Goal: Information Seeking & Learning: Learn about a topic

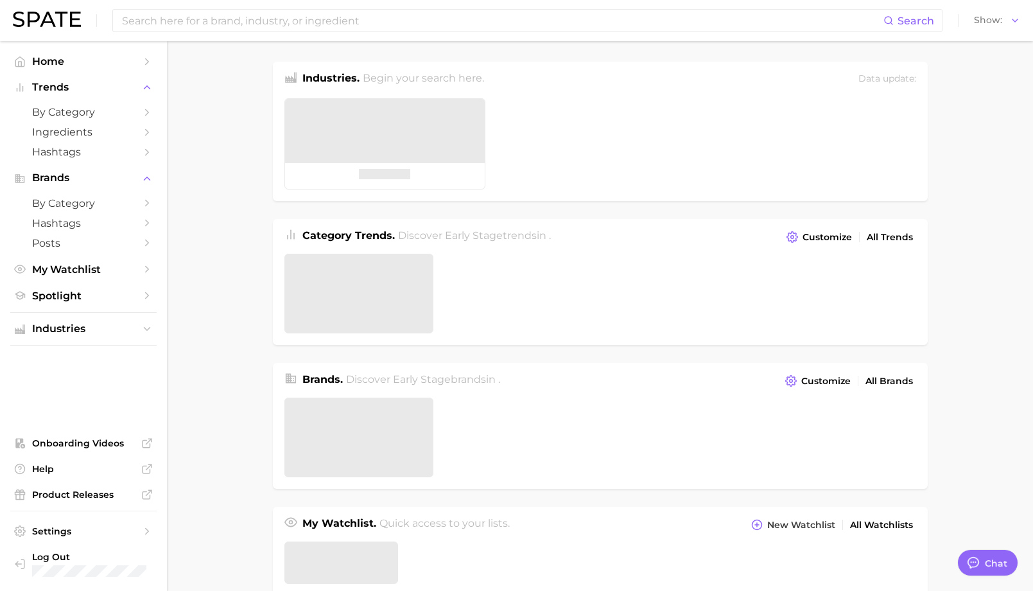
type textarea "x"
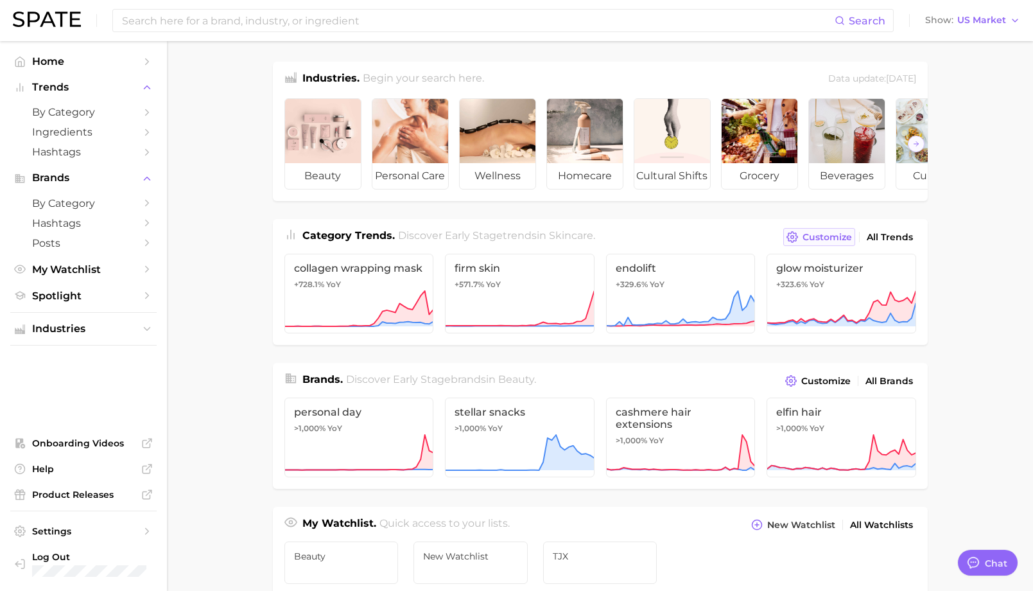
click at [825, 241] on span "Customize" at bounding box center [827, 237] width 49 height 11
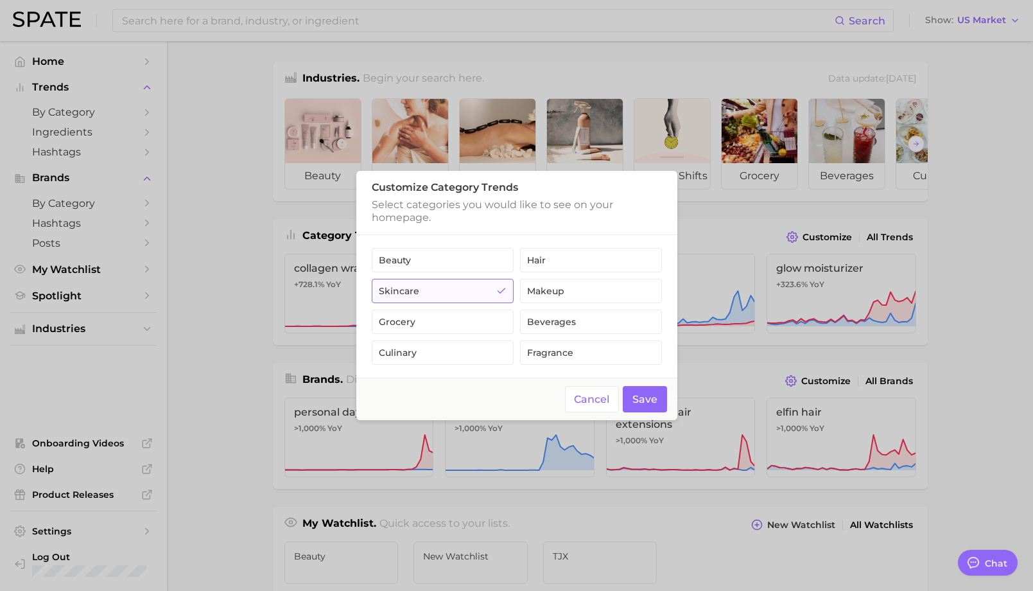
click at [456, 294] on button "skincare" at bounding box center [443, 291] width 142 height 24
click at [442, 332] on button "grocery" at bounding box center [443, 322] width 142 height 24
click at [654, 397] on button "Save" at bounding box center [645, 399] width 44 height 26
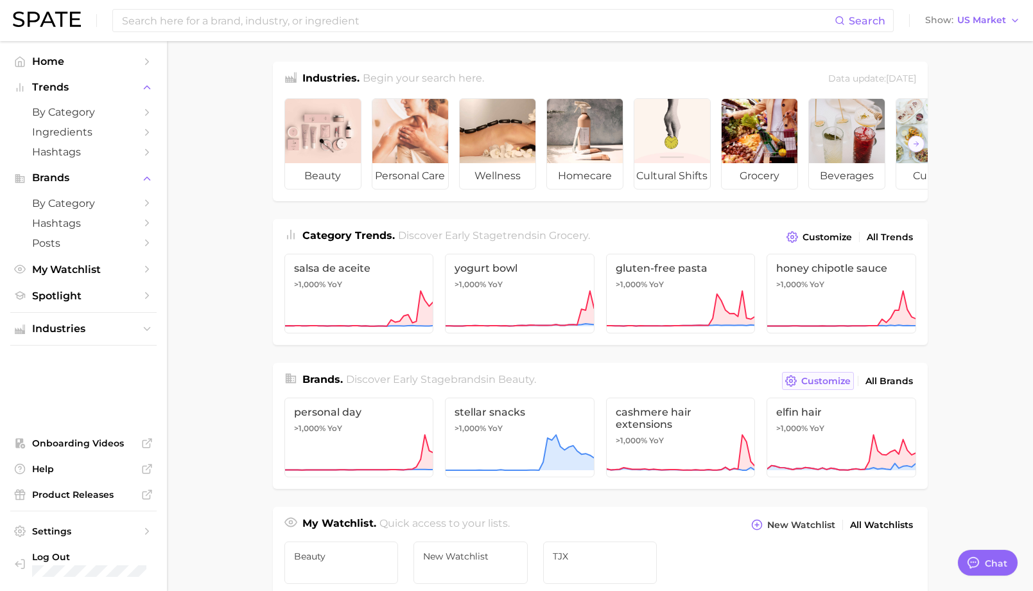
click at [831, 384] on span "Customize" at bounding box center [825, 381] width 49 height 11
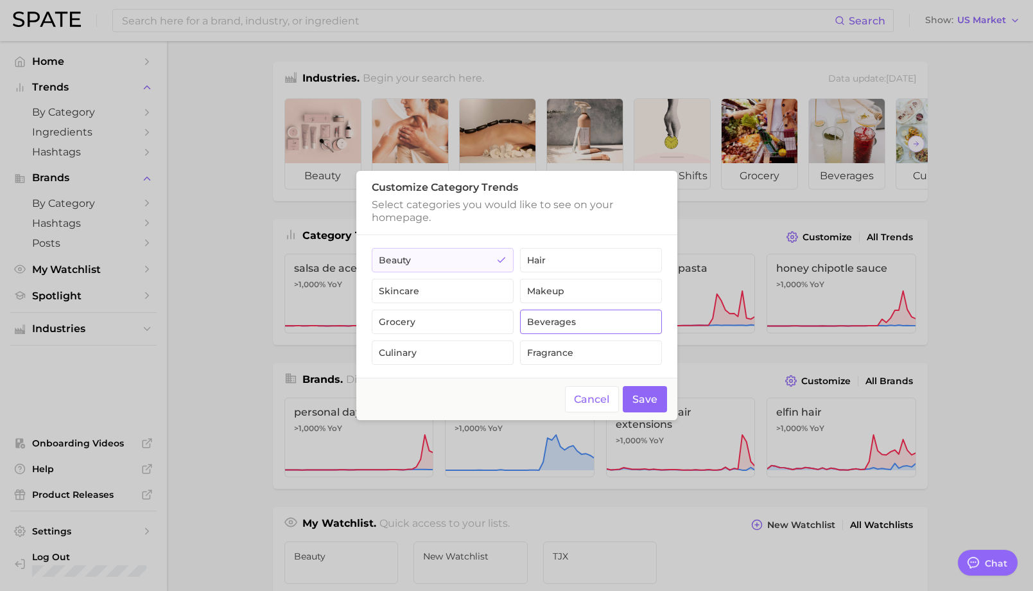
click at [613, 325] on button "beverages" at bounding box center [591, 322] width 142 height 24
click at [650, 396] on button "Save" at bounding box center [645, 399] width 44 height 26
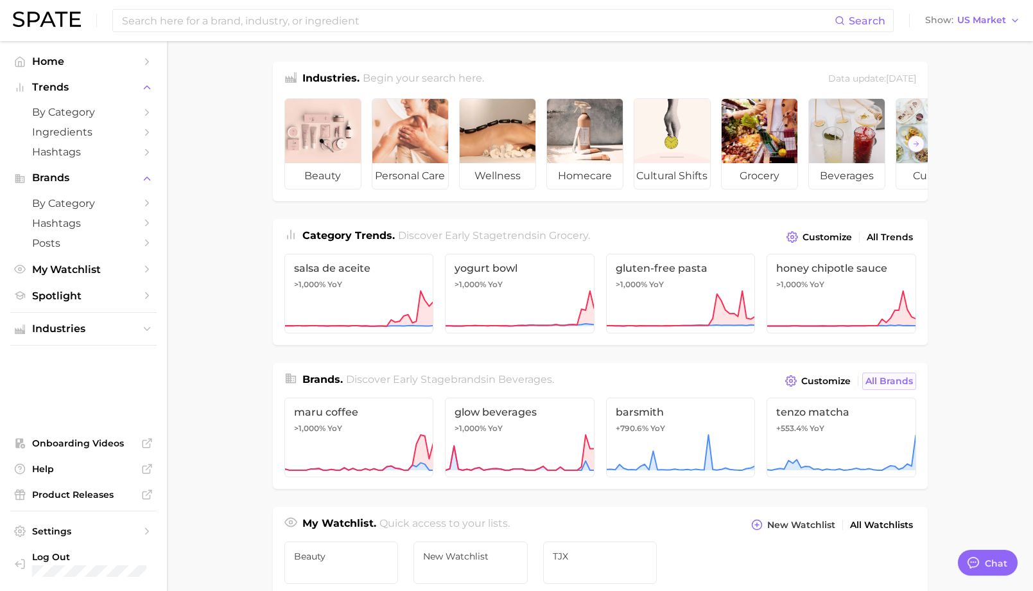
click at [898, 385] on span "All Brands" at bounding box center [890, 381] width 48 height 11
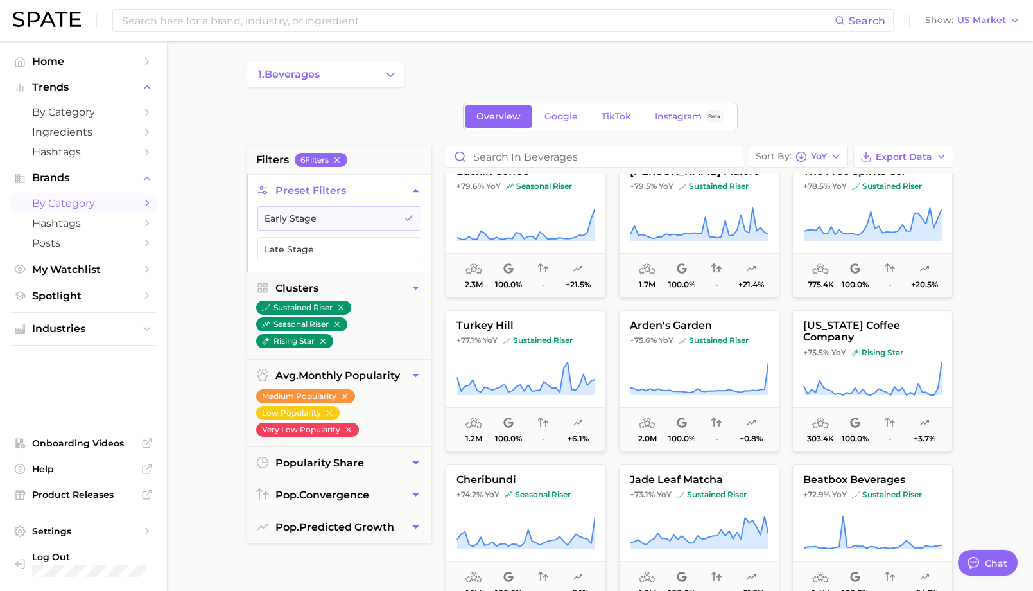
scroll to position [4995, 0]
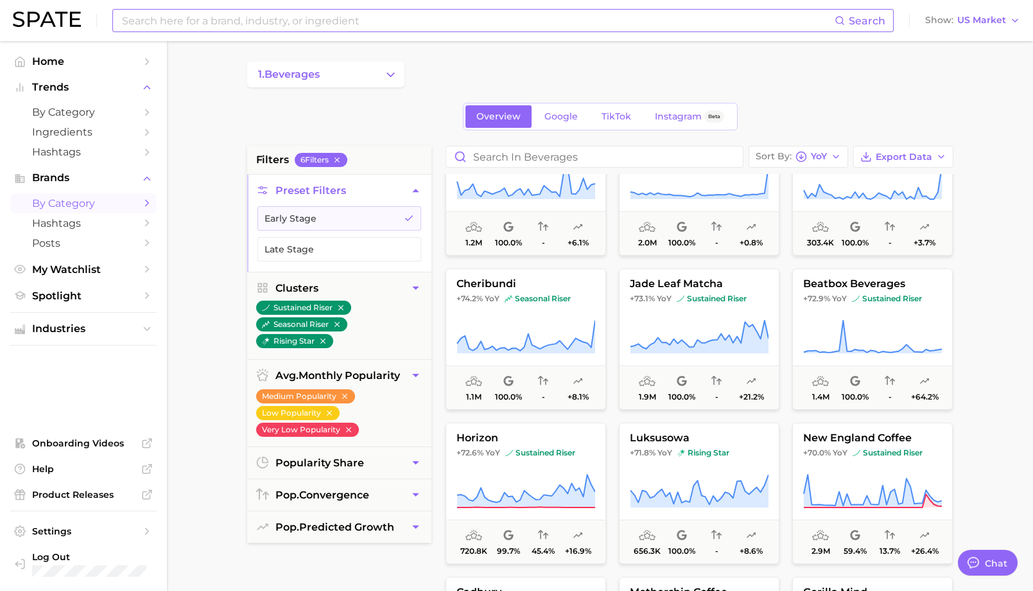
click at [164, 14] on input at bounding box center [478, 21] width 714 height 22
type input "razer respawn"
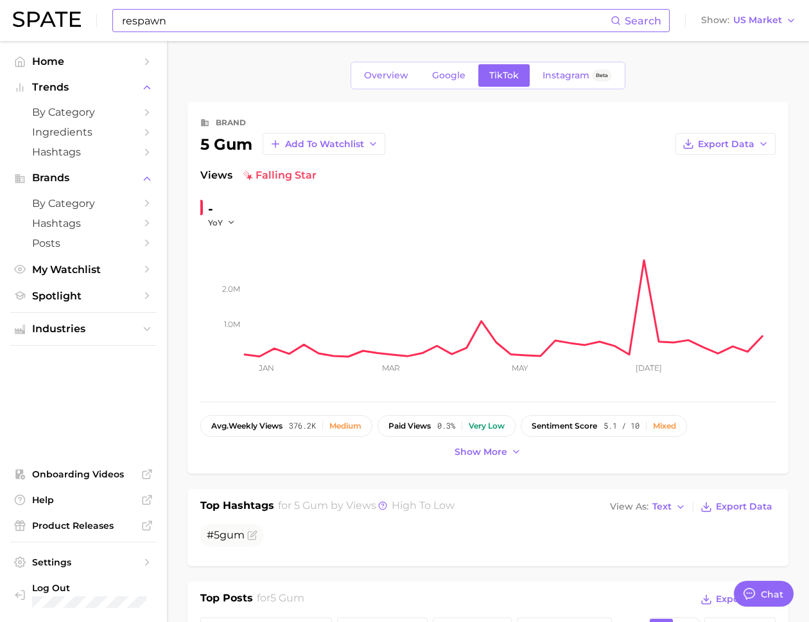
click at [182, 19] on input "respawn" at bounding box center [366, 21] width 490 height 22
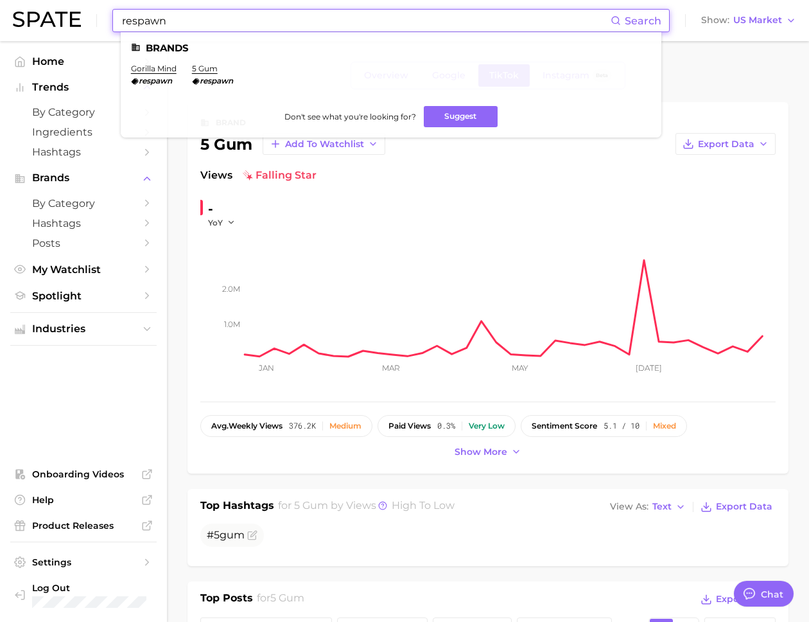
drag, startPoint x: 182, startPoint y: 19, endPoint x: 96, endPoint y: -6, distance: 88.8
click at [96, 0] on html "respawn Search Brands gorilla mind respawn 5 gum respawn Don't see what you're …" at bounding box center [404, 311] width 809 height 622
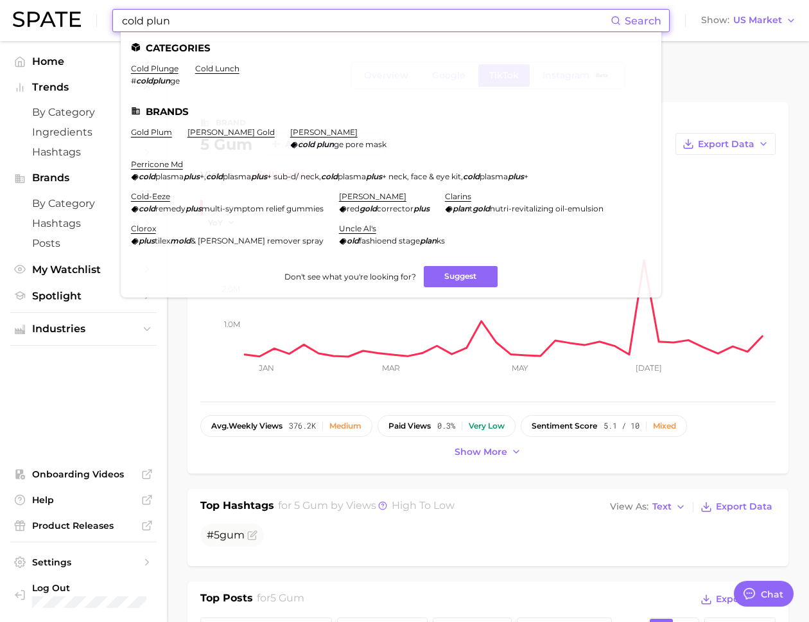
type input "cold plun"
click at [167, 67] on link "cold plunge" at bounding box center [155, 69] width 48 height 10
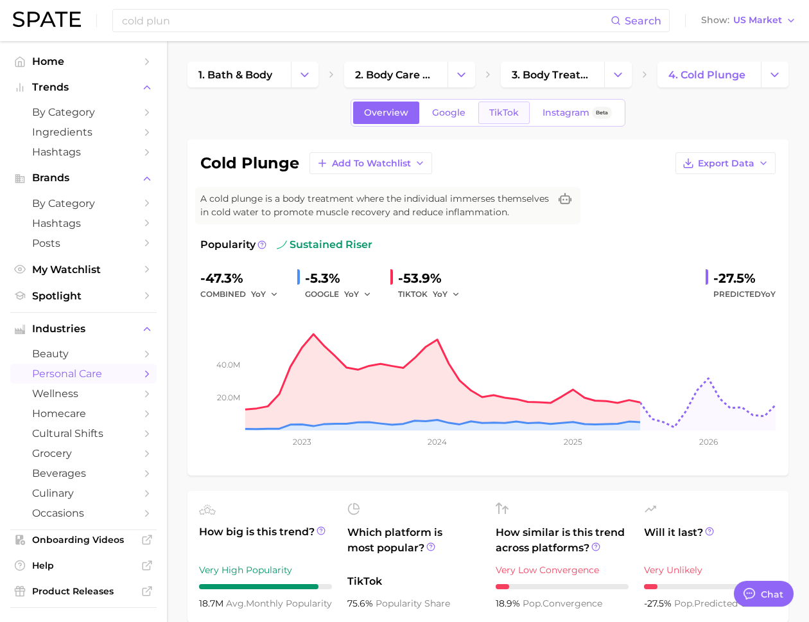
click at [507, 108] on span "TikTok" at bounding box center [504, 112] width 30 height 11
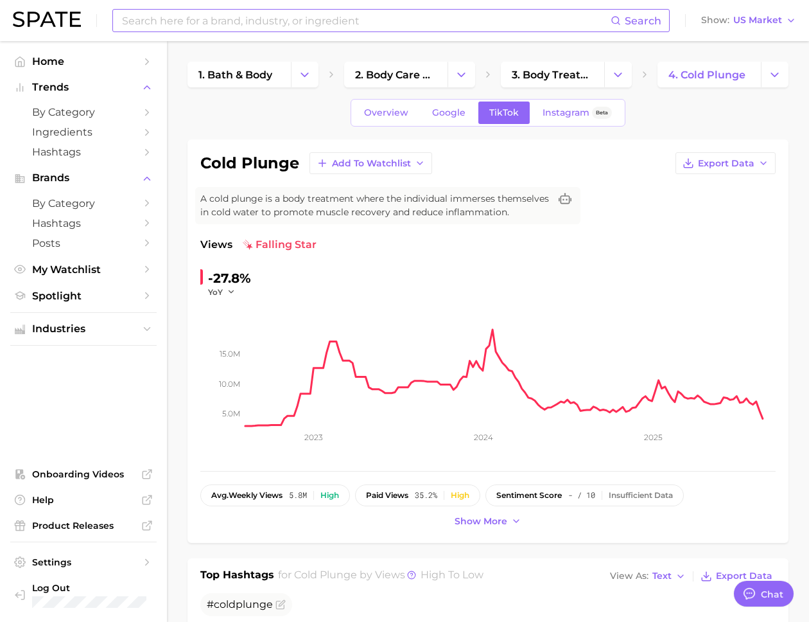
click at [189, 31] on div "Search" at bounding box center [390, 20] width 557 height 23
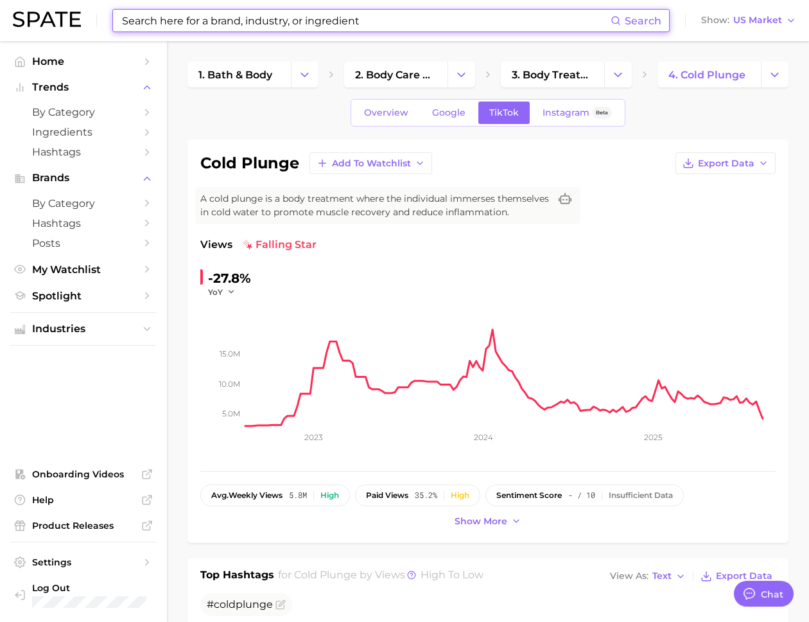
click at [189, 27] on input at bounding box center [366, 21] width 490 height 22
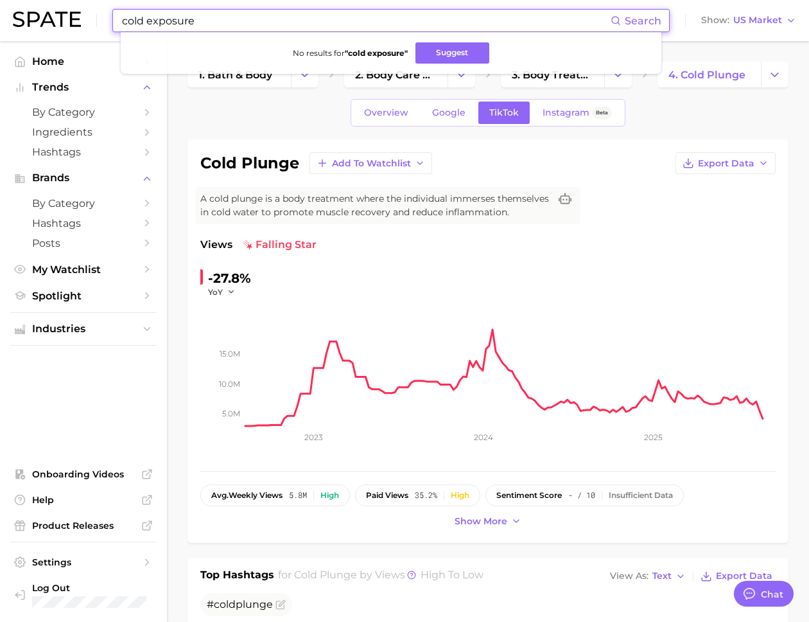
type input "cold exposure"
